Goal: Information Seeking & Learning: Learn about a topic

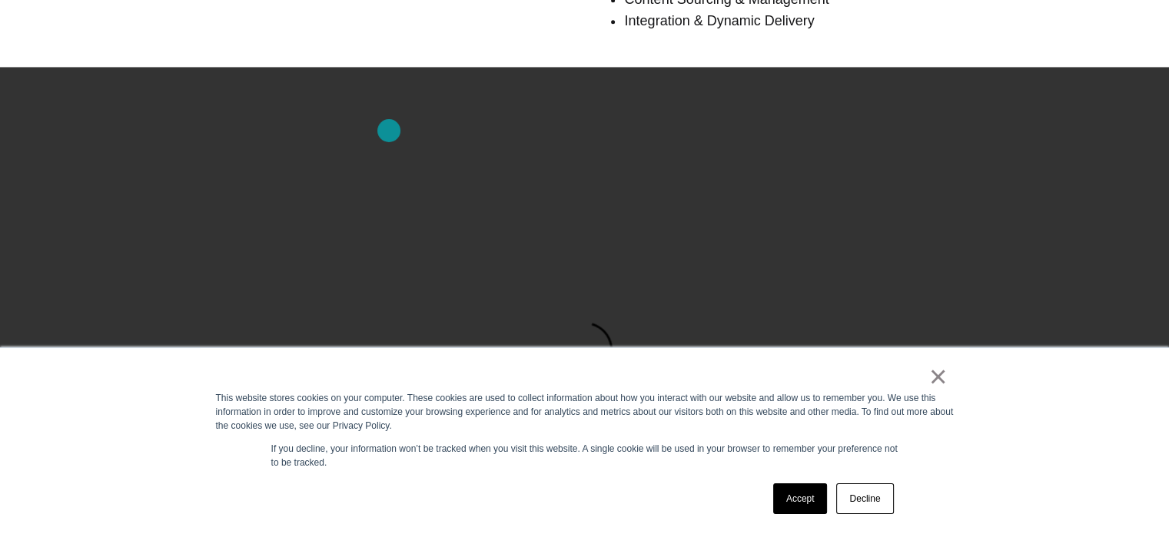
scroll to position [1392, 0]
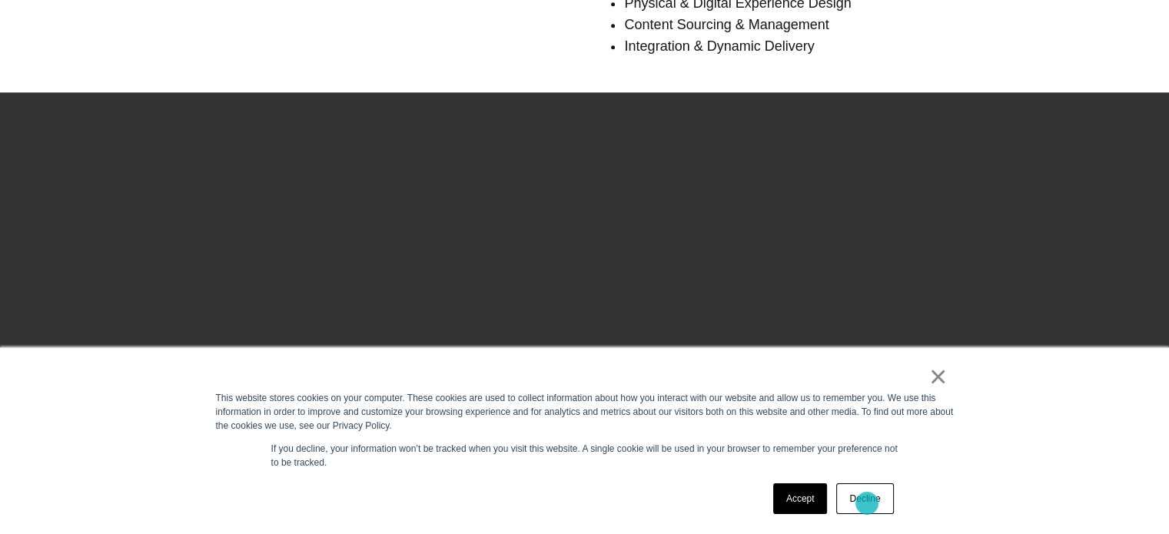
click at [867, 504] on link "Decline" at bounding box center [864, 499] width 57 height 31
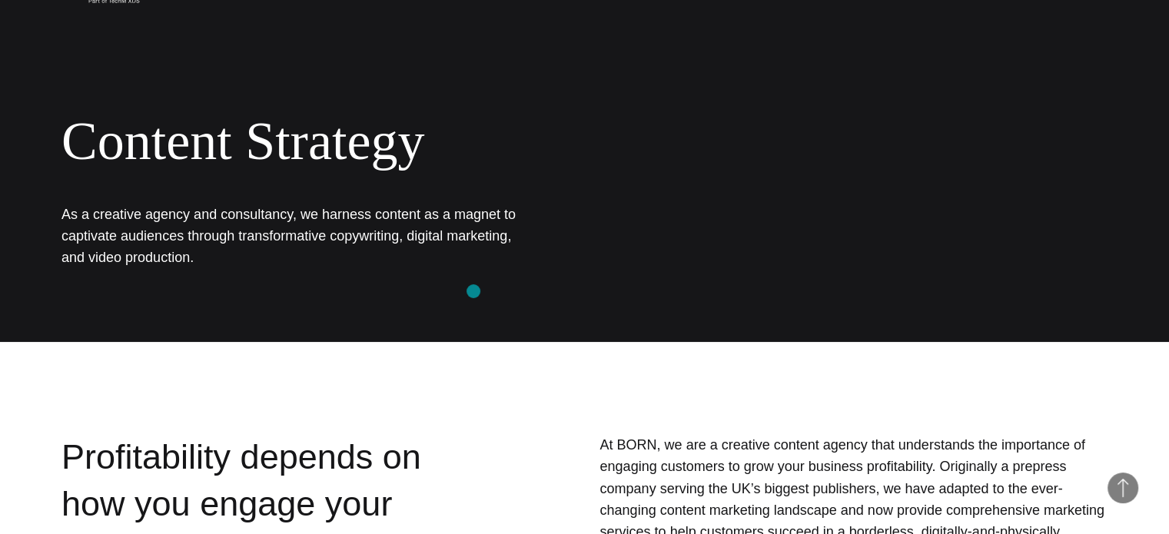
scroll to position [0, 0]
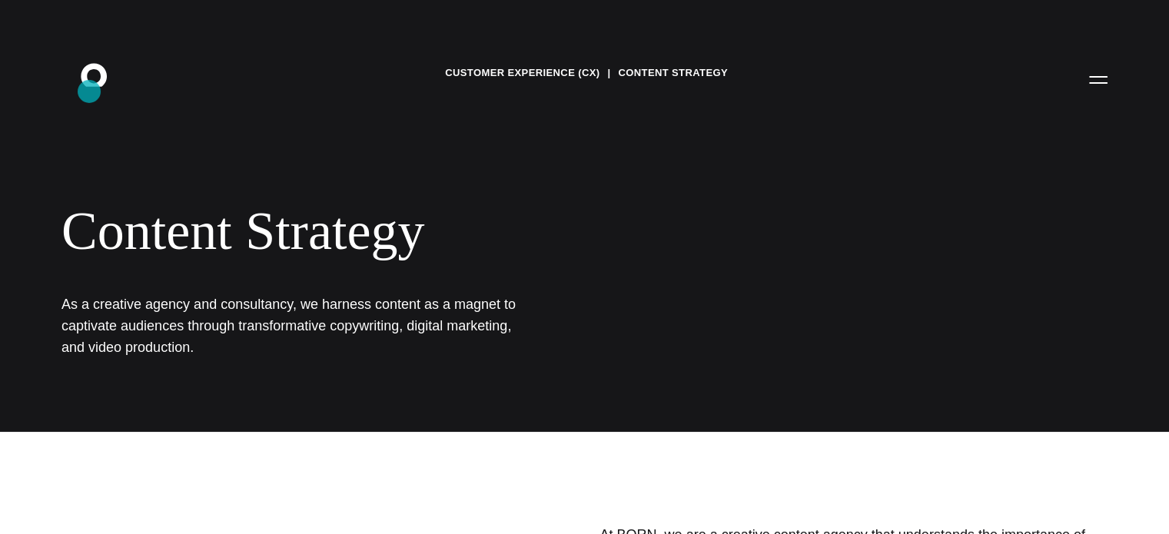
click at [94, 87] on icon ".st0{display:none;} .st1{display:inline;} .st2{font-family:'HelveticaNeue-Mediu…" at bounding box center [104, 79] width 98 height 40
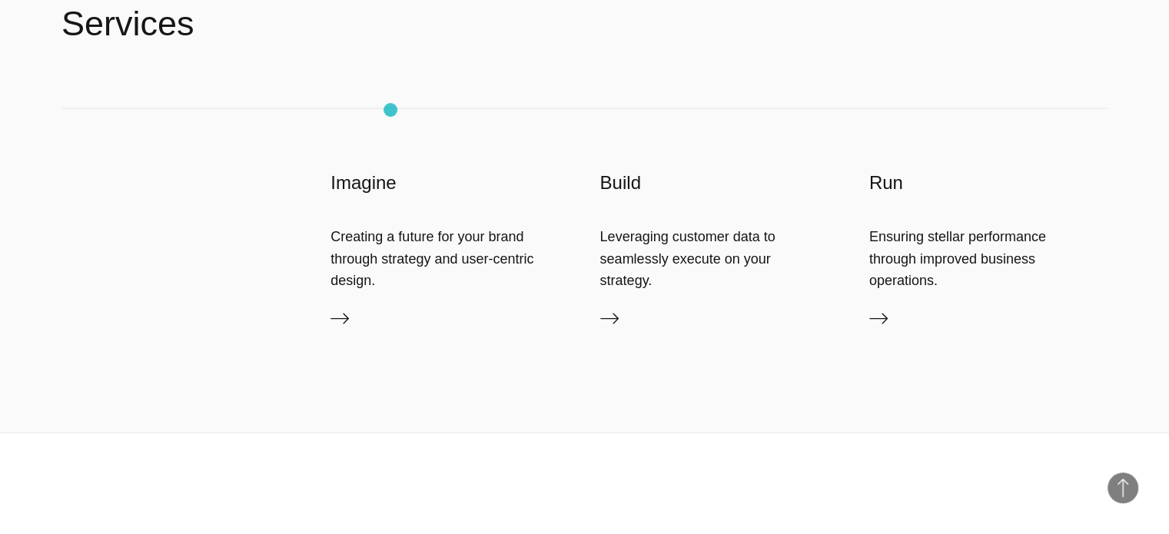
scroll to position [3229, 0]
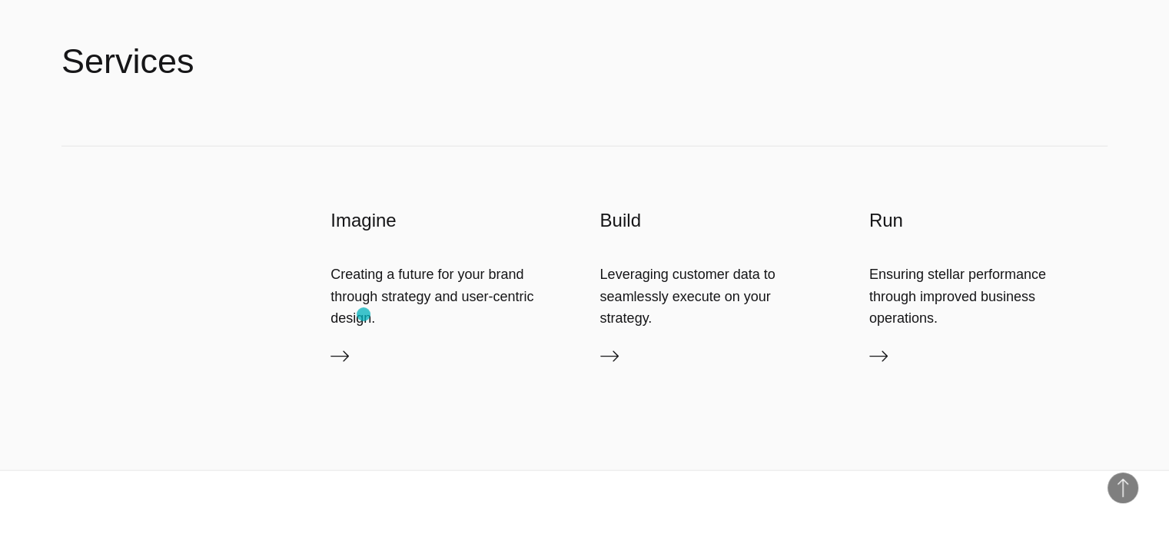
click at [364, 314] on div "Creating a future for your brand through strategy and user-centric design." at bounding box center [450, 296] width 238 height 65
click at [345, 362] on icon at bounding box center [340, 356] width 18 height 18
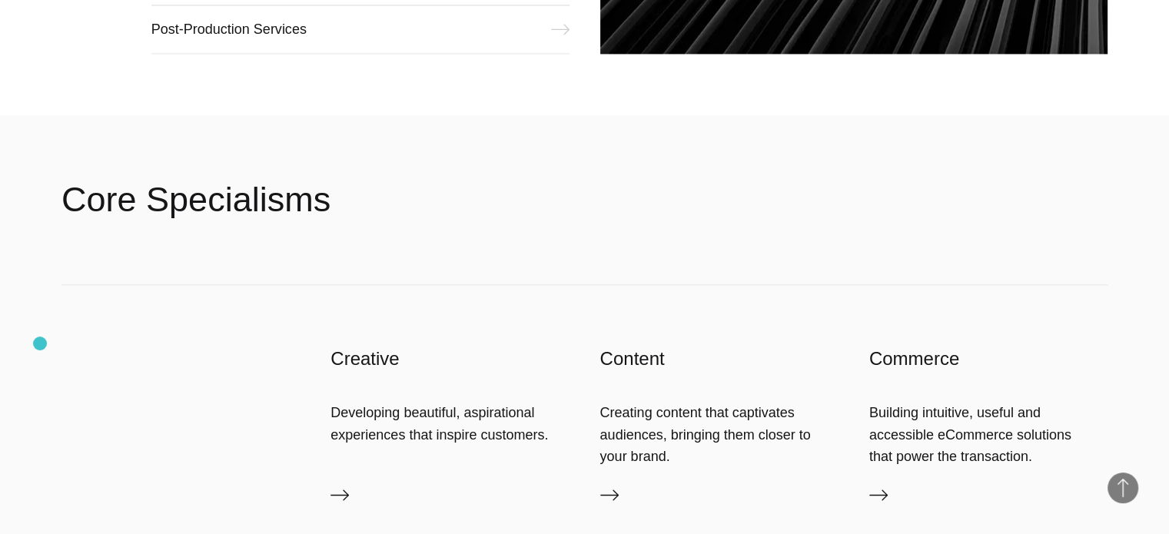
scroll to position [2441, 0]
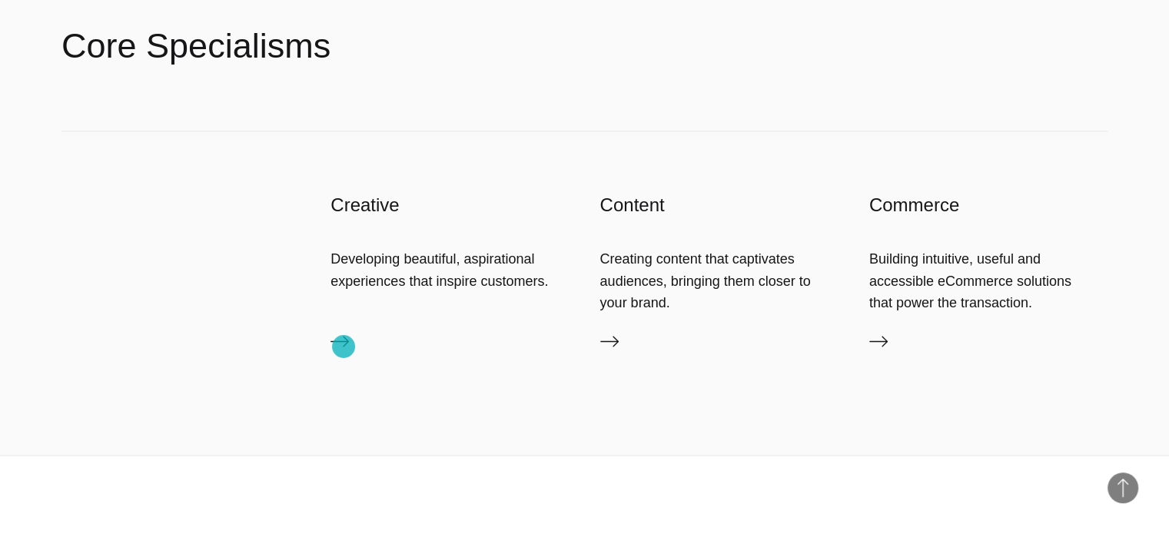
click at [344, 347] on icon at bounding box center [340, 341] width 18 height 18
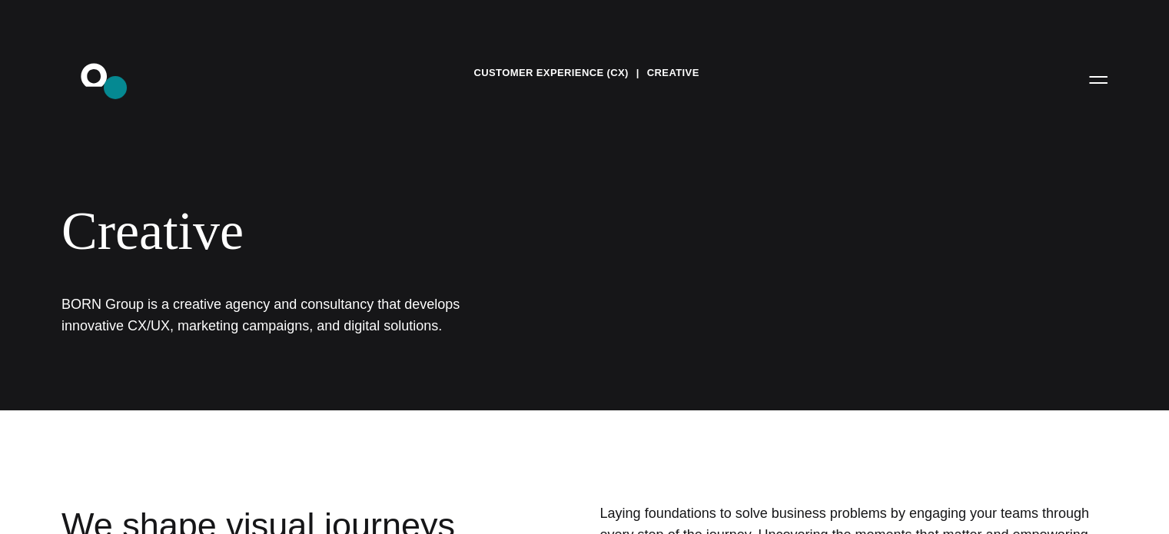
click at [115, 88] on icon ".st0{display:none;} .st1{display:inline;} .st2{font-family:'HelveticaNeue-Mediu…" at bounding box center [104, 79] width 98 height 40
